Goal: Information Seeking & Learning: Check status

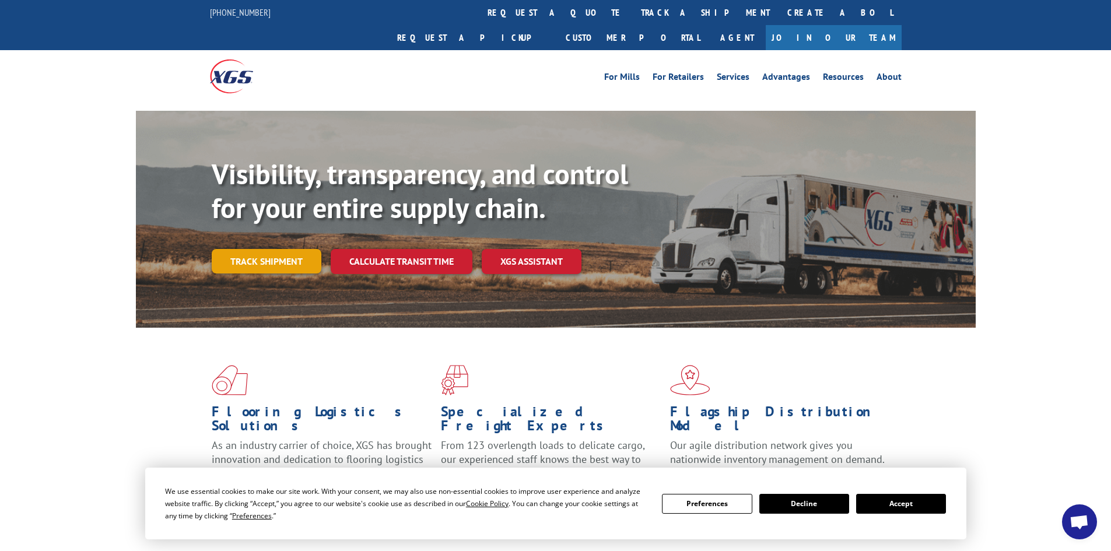
click at [282, 249] on link "Track shipment" at bounding box center [267, 261] width 110 height 24
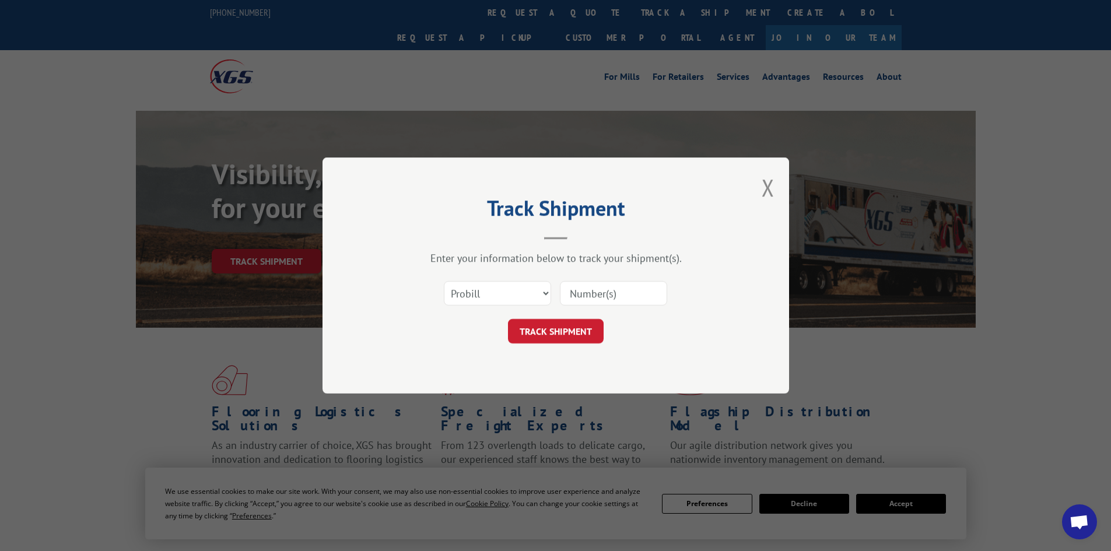
click at [616, 295] on input at bounding box center [613, 293] width 107 height 24
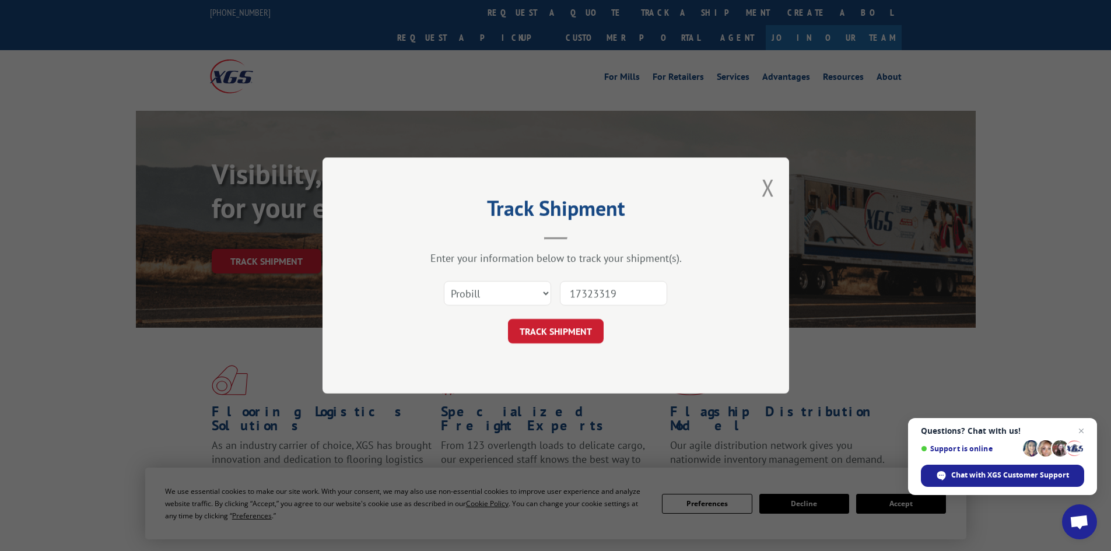
type input "17323319"
click at [508, 319] on button "TRACK SHIPMENT" at bounding box center [556, 331] width 96 height 24
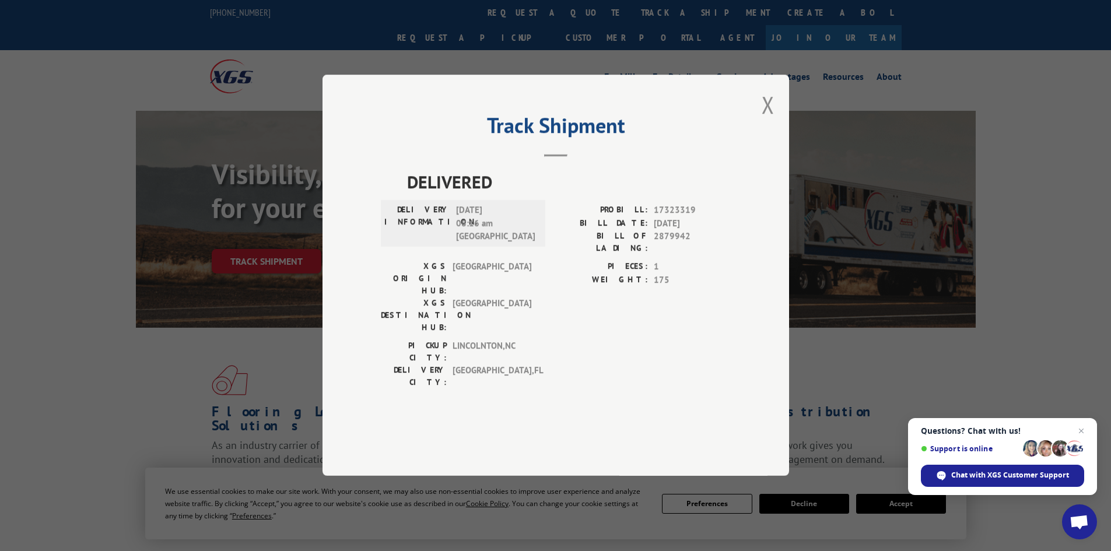
click at [101, 425] on div "Track Shipment DELIVERED DELIVERY INFORMATION: [DATE] 08:16 am Spain PROBILL: 1…" at bounding box center [555, 275] width 1111 height 551
click at [769, 120] on button "Close modal" at bounding box center [768, 104] width 13 height 31
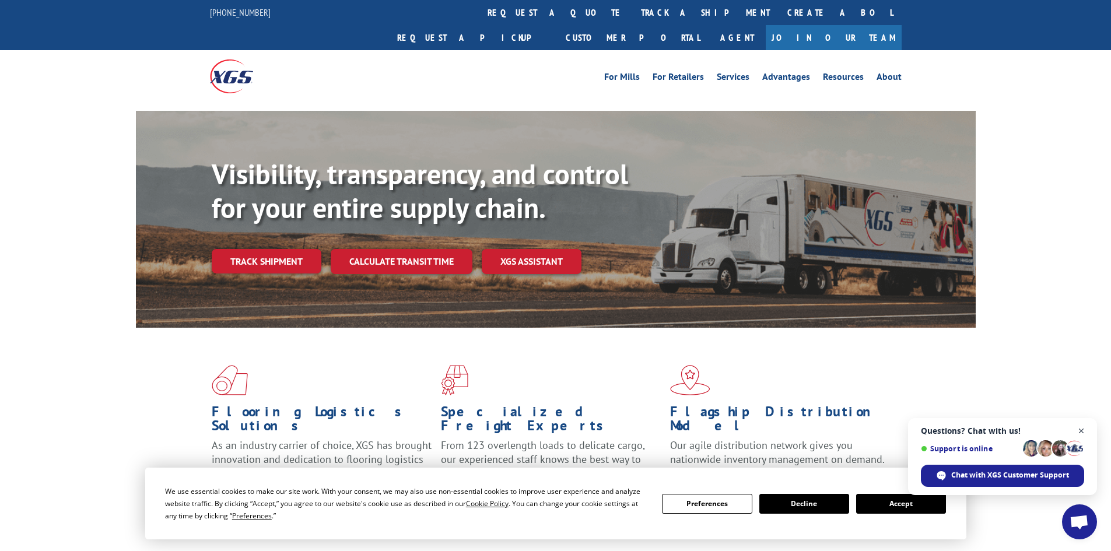
click at [1082, 432] on span "Close chat" at bounding box center [1081, 431] width 15 height 15
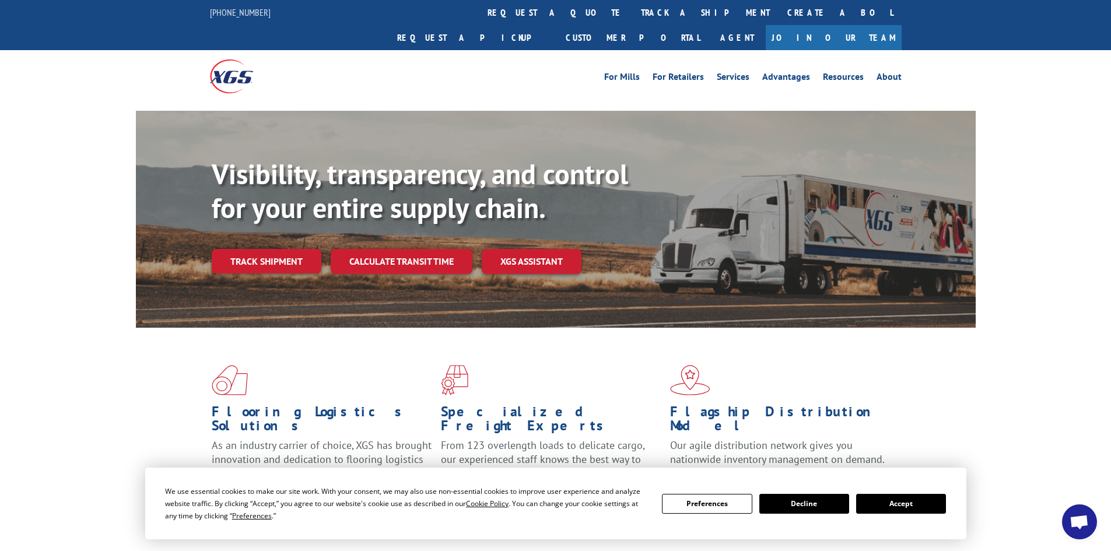
click at [910, 505] on button "Accept" at bounding box center [901, 504] width 90 height 20
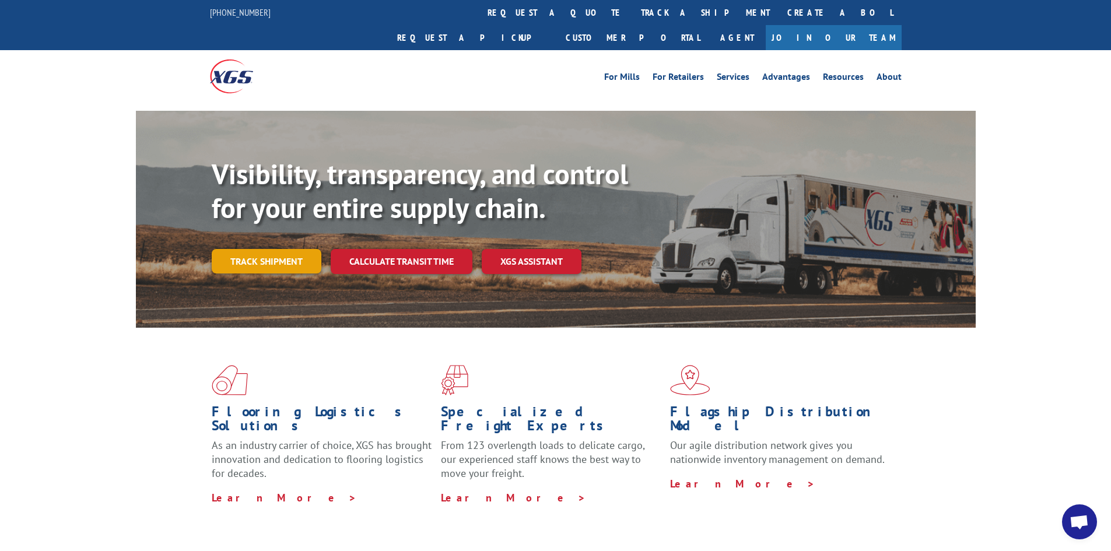
click at [293, 249] on link "Track shipment" at bounding box center [267, 261] width 110 height 24
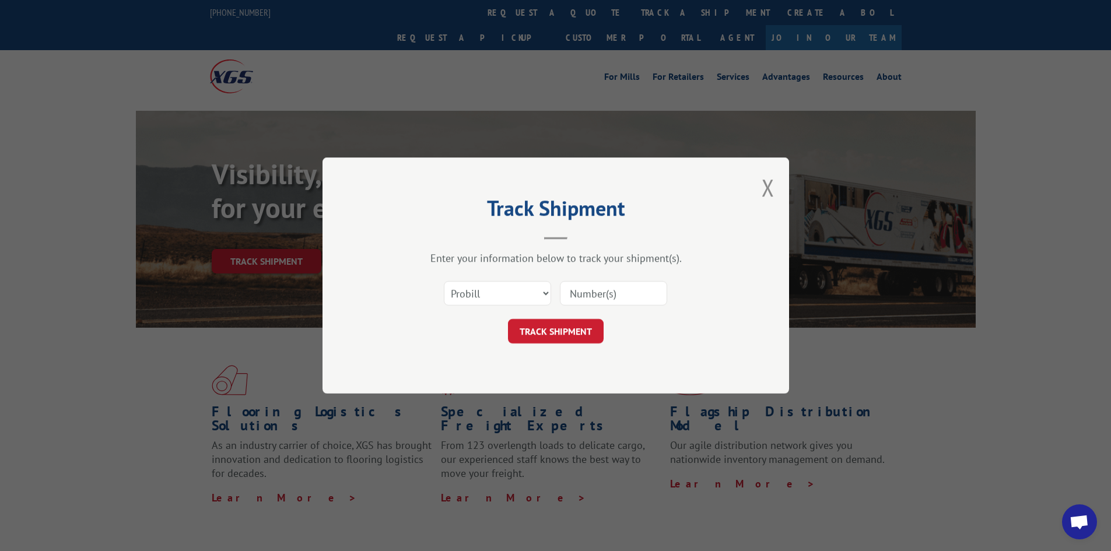
click at [626, 284] on input at bounding box center [613, 293] width 107 height 24
type input "17323319"
click at [508, 319] on button "TRACK SHIPMENT" at bounding box center [556, 331] width 96 height 24
